Goal: Task Accomplishment & Management: Manage account settings

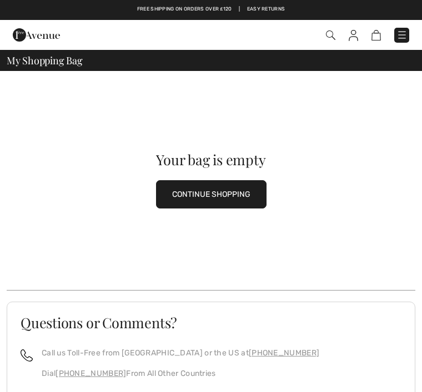
click at [367, 134] on div "Your bag is empty CONTINUE SHOPPING" at bounding box center [211, 180] width 408 height 219
click at [356, 33] on img at bounding box center [352, 35] width 9 height 11
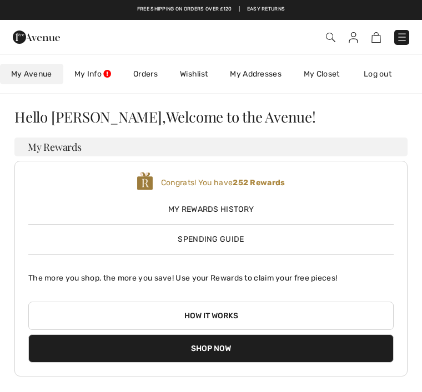
click at [402, 37] on img at bounding box center [401, 37] width 11 height 11
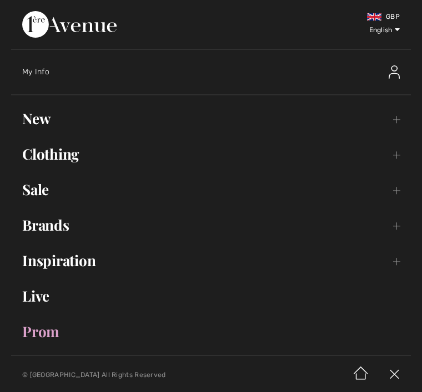
click at [42, 75] on span "My Info" at bounding box center [35, 71] width 27 height 9
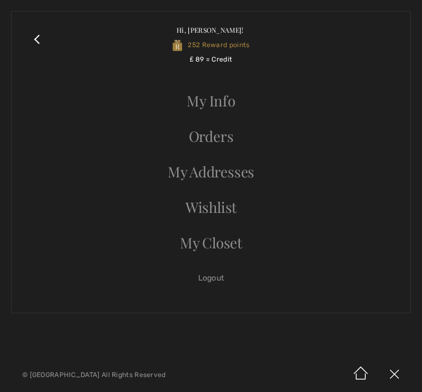
click at [245, 128] on link "Orders" at bounding box center [211, 136] width 376 height 24
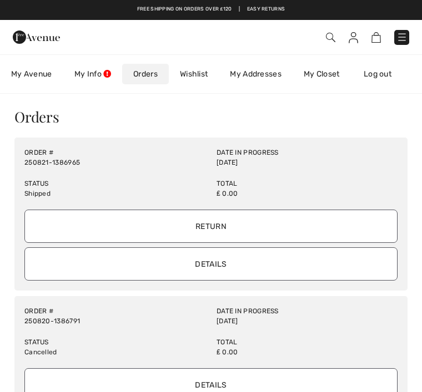
click at [96, 71] on link "My Info" at bounding box center [92, 74] width 59 height 21
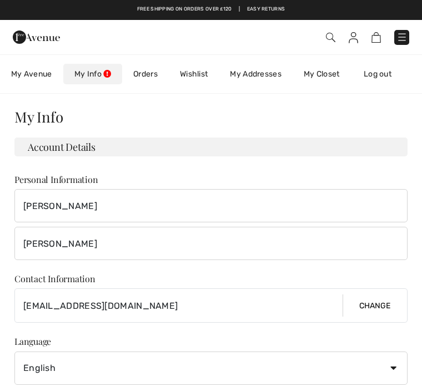
click at [48, 72] on span "My Avenue" at bounding box center [31, 74] width 41 height 12
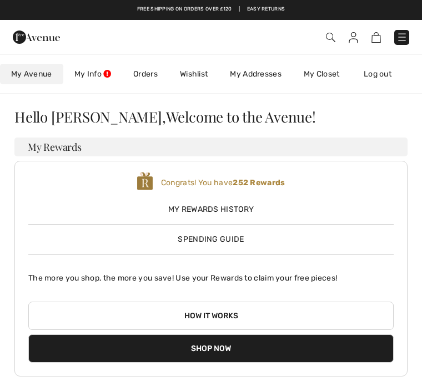
click at [333, 78] on link "My Closet" at bounding box center [321, 74] width 58 height 21
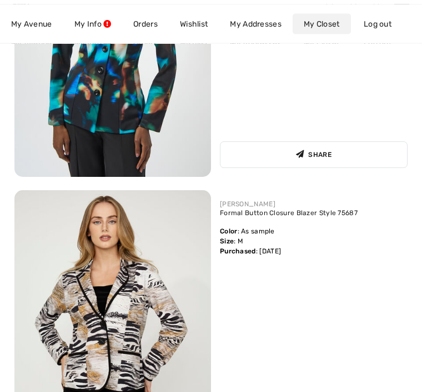
scroll to position [654, 0]
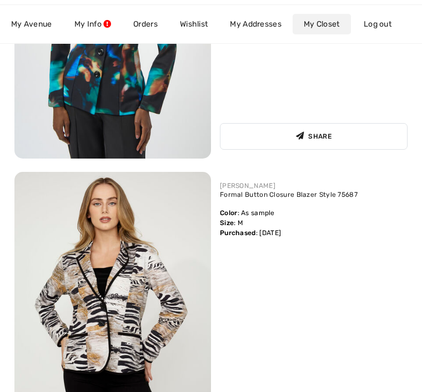
click at [203, 314] on img at bounding box center [112, 319] width 196 height 295
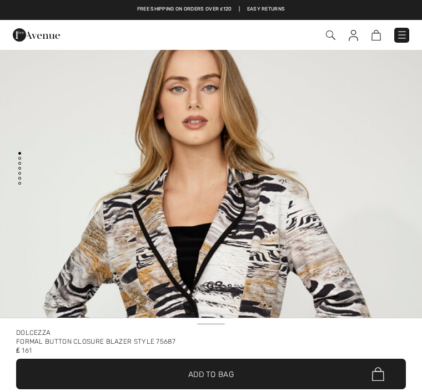
click at [363, 154] on img "1 / 6" at bounding box center [211, 336] width 422 height 632
click at [327, 40] on img at bounding box center [330, 35] width 9 height 9
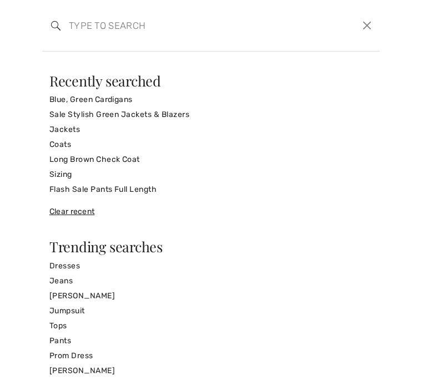
click at [369, 24] on button "Close" at bounding box center [367, 25] width 16 height 17
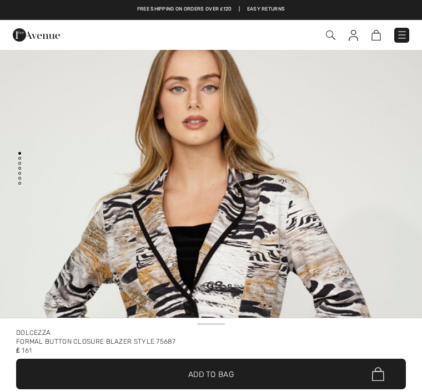
click at [404, 32] on img at bounding box center [401, 34] width 11 height 11
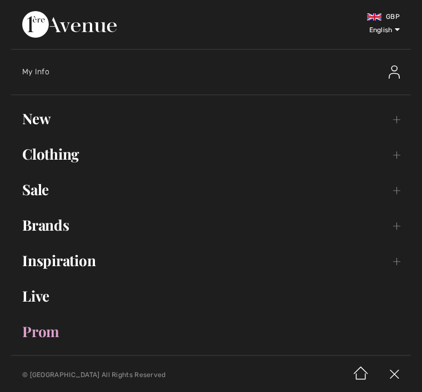
click at [54, 67] on div "My Info" at bounding box center [167, 72] width 291 height 11
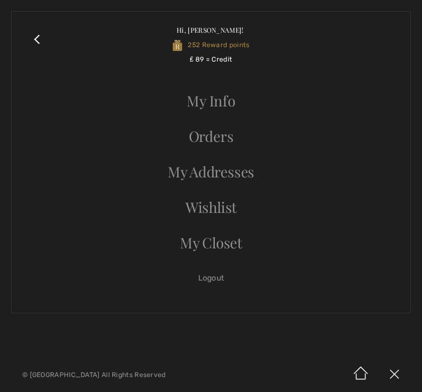
click at [229, 134] on link "Orders" at bounding box center [211, 136] width 376 height 24
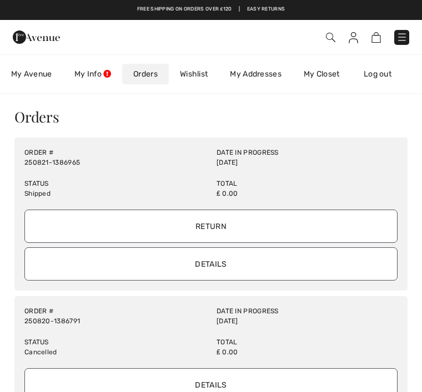
click at [251, 261] on input "Details" at bounding box center [210, 263] width 373 height 33
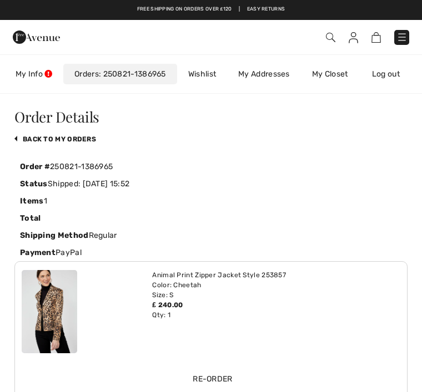
click at [89, 136] on link "back to My Orders" at bounding box center [55, 139] width 82 height 8
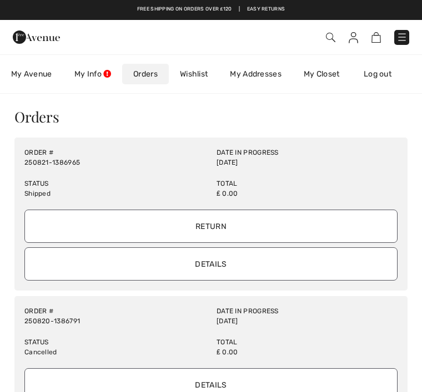
click at [244, 224] on input "Return" at bounding box center [210, 226] width 373 height 33
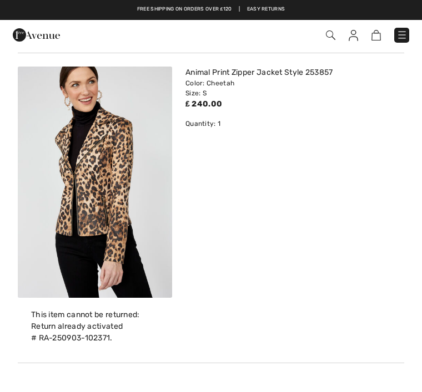
scroll to position [80, 0]
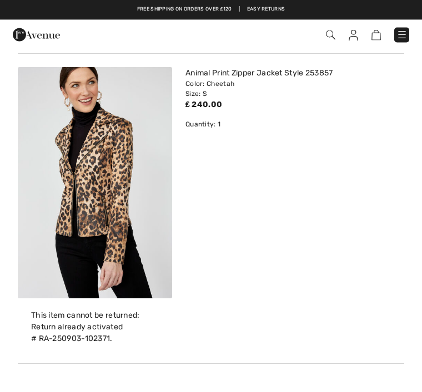
click at [407, 32] on img at bounding box center [401, 34] width 11 height 11
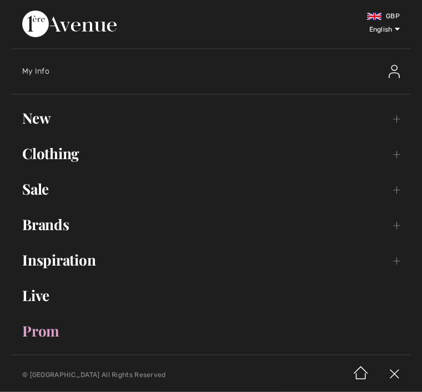
scroll to position [81, 0]
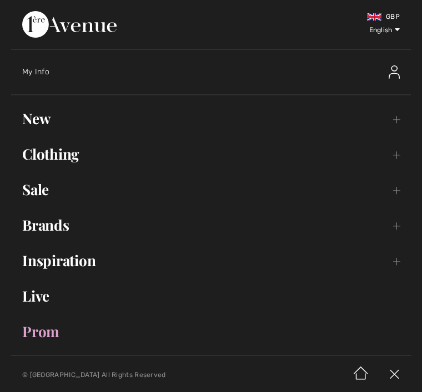
click at [64, 230] on link "Brands Open submenu" at bounding box center [210, 225] width 399 height 24
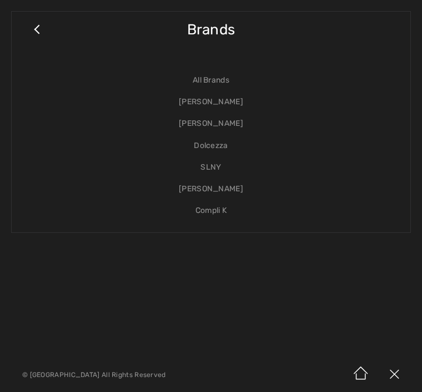
click at [229, 142] on link "Dolcezza" at bounding box center [211, 146] width 376 height 22
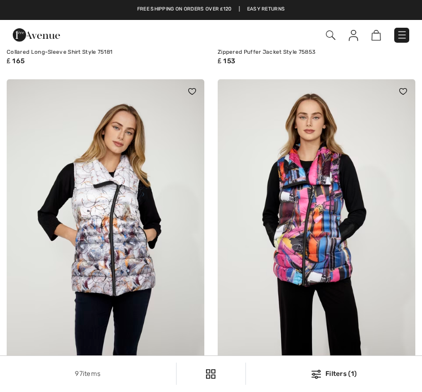
scroll to position [1581, 0]
